Goal: Task Accomplishment & Management: Manage account settings

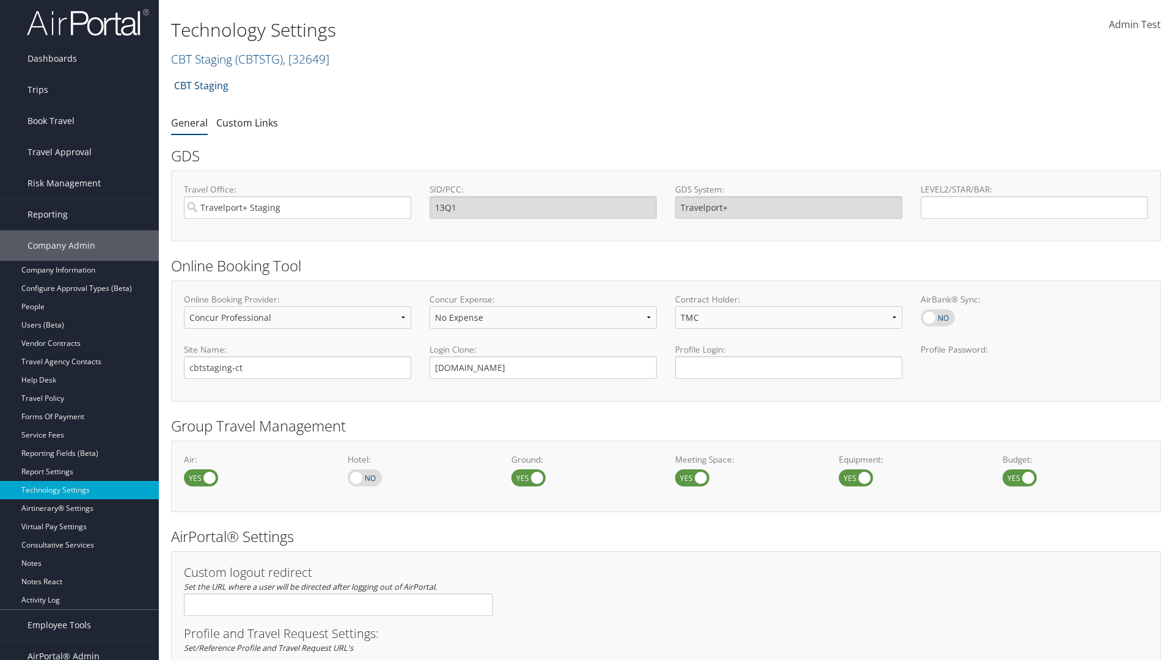
select select "4"
click at [202, 59] on link "CBT Staging ( CBTSTG ) , [ 32649 ]" at bounding box center [250, 59] width 158 height 16
click at [252, 81] on input "search" at bounding box center [252, 81] width 161 height 23
type input "CBTSTG"
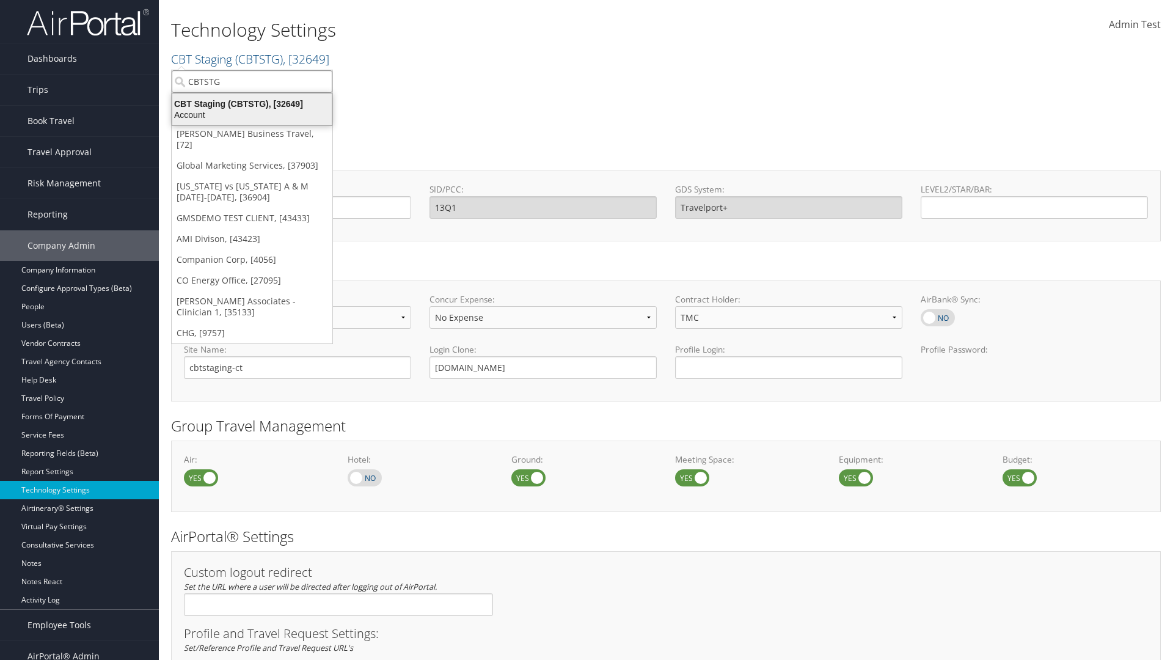
click at [252, 104] on div "CBT Staging (CBTSTG), [32649]" at bounding box center [252, 103] width 174 height 11
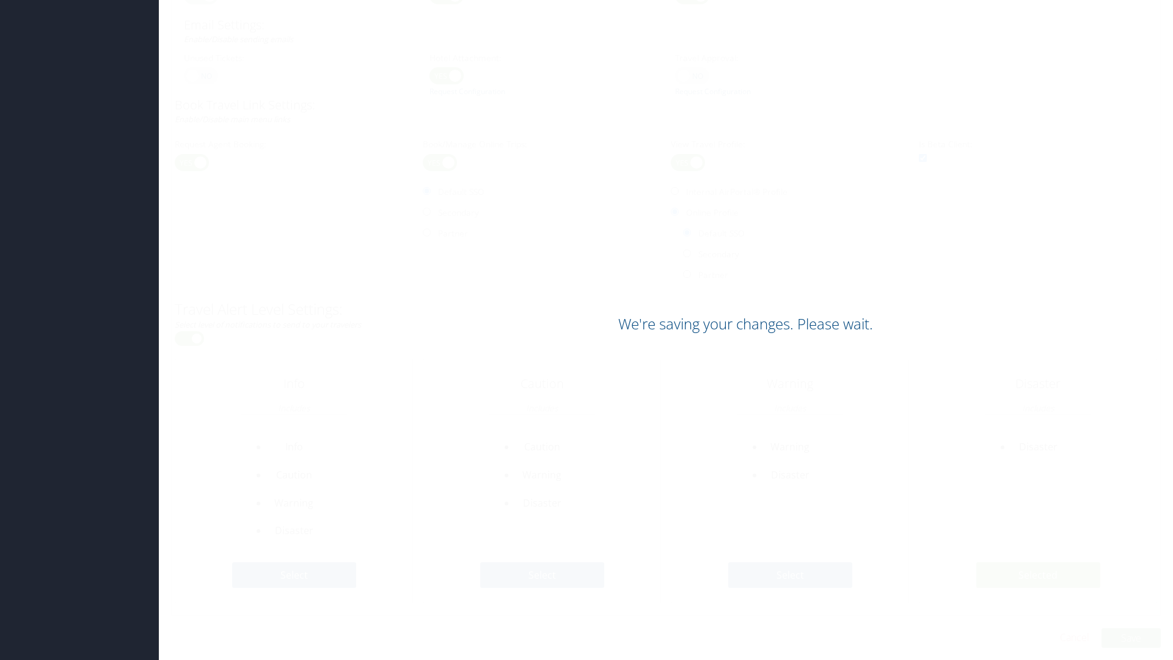
scroll to position [749, 0]
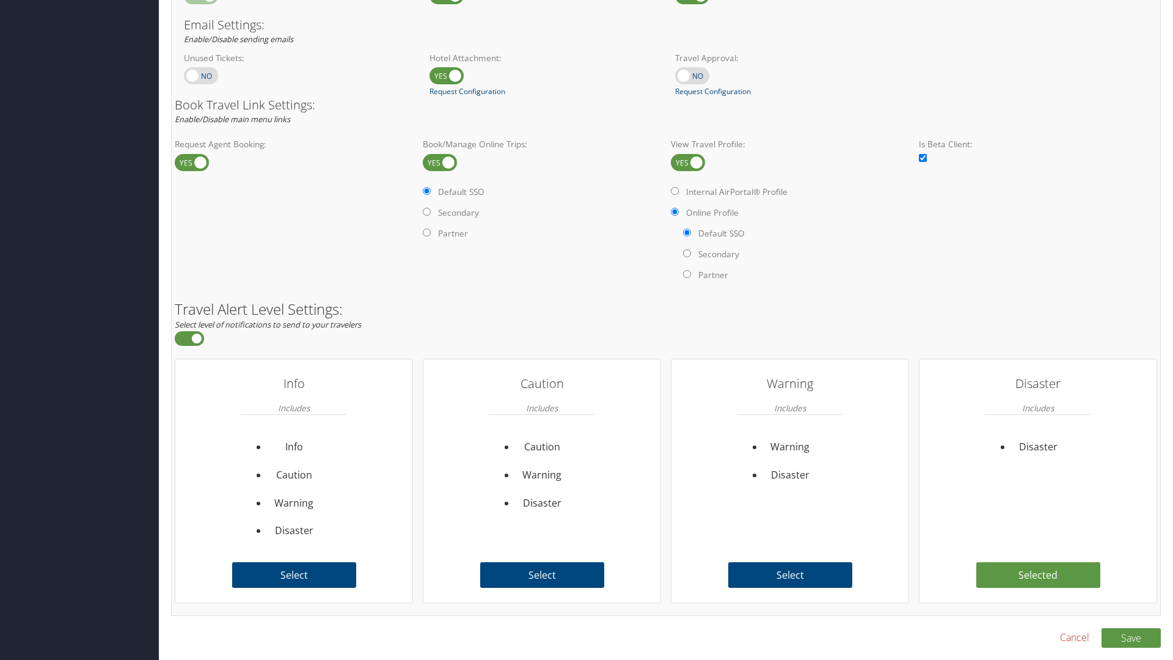
scroll to position [749, 0]
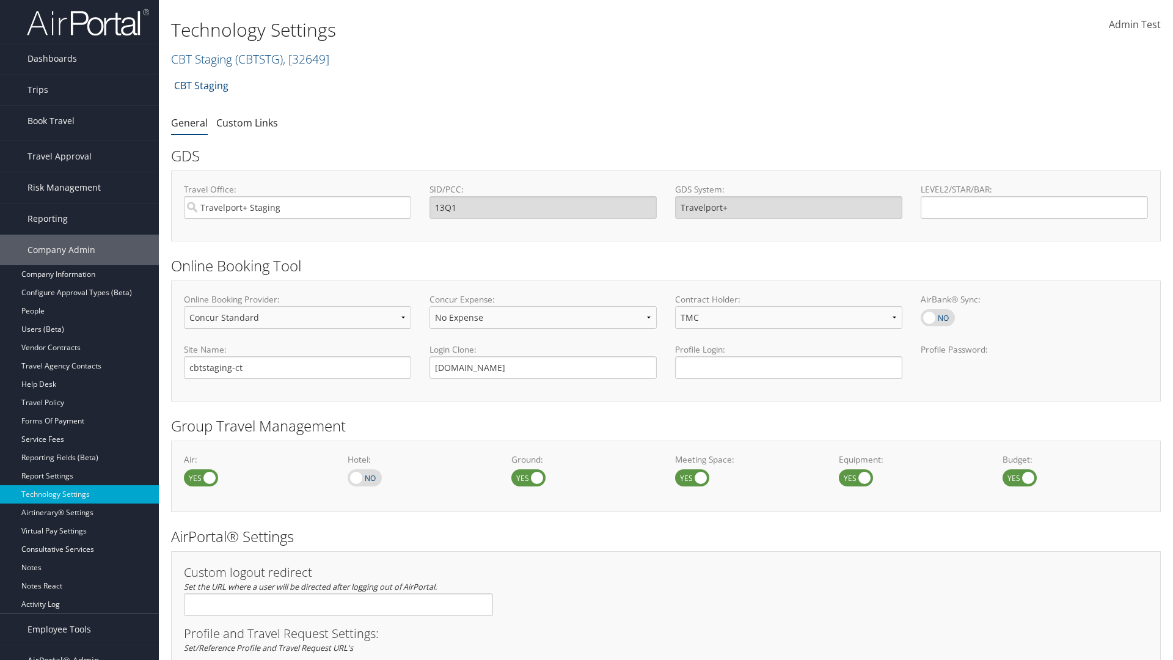
click at [79, 173] on link "Book/Manage Online Trips" at bounding box center [79, 182] width 159 height 18
